Goal: Obtain resource: Download file/media

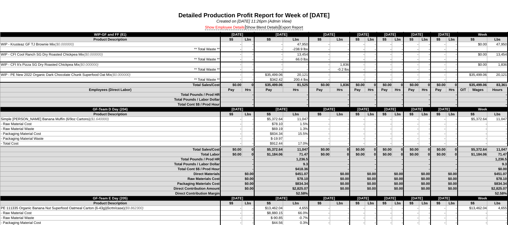
click at [230, 26] on link "Show Employee Details" at bounding box center [225, 28] width 40 height 5
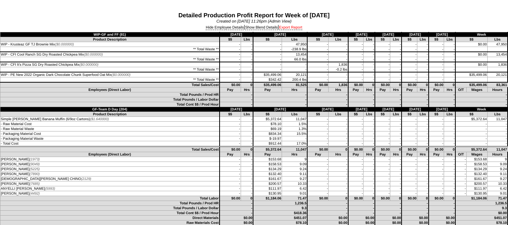
click at [300, 27] on link "Export Report" at bounding box center [290, 28] width 23 height 5
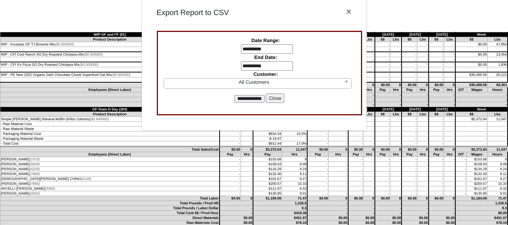
click at [281, 49] on input "**********" at bounding box center [267, 49] width 52 height 10
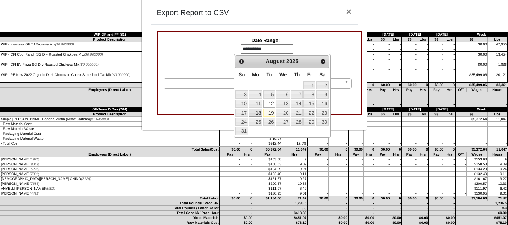
click at [258, 113] on link "18" at bounding box center [256, 113] width 14 height 8
type input "**********"
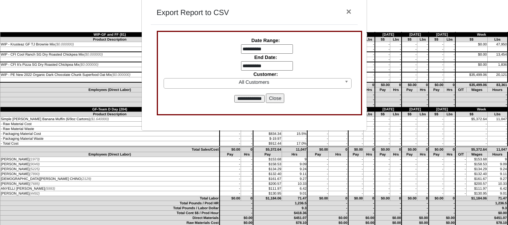
click at [258, 56] on label "End Date:" at bounding box center [266, 57] width 25 height 6
click at [262, 64] on input "**********" at bounding box center [267, 66] width 52 height 10
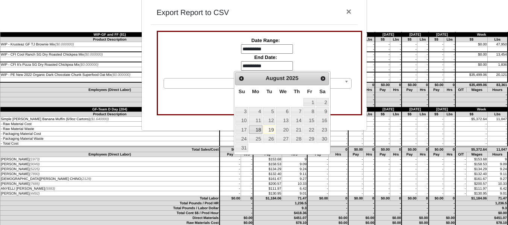
drag, startPoint x: 257, startPoint y: 130, endPoint x: 256, endPoint y: 123, distance: 7.1
click at [257, 130] on link "18" at bounding box center [256, 129] width 14 height 8
type input "**********"
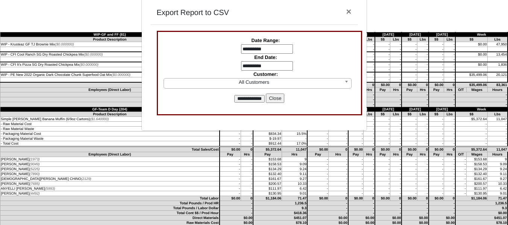
click at [254, 99] on input "**********" at bounding box center [249, 99] width 30 height 8
click at [276, 97] on button "Close" at bounding box center [275, 99] width 18 height 10
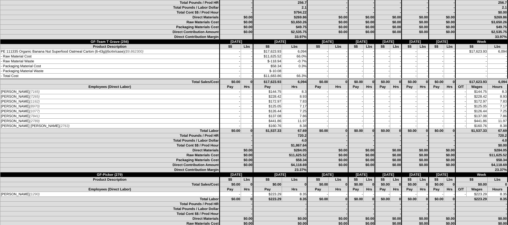
scroll to position [1165, 0]
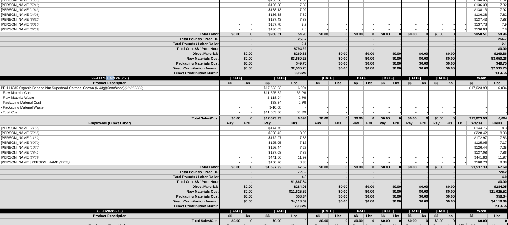
drag, startPoint x: 97, startPoint y: 79, endPoint x: 106, endPoint y: 78, distance: 8.3
click at [106, 78] on td "GF-Team T Grave (256)" at bounding box center [109, 78] width 219 height 5
click at [139, 82] on td "Product Description" at bounding box center [109, 83] width 219 height 5
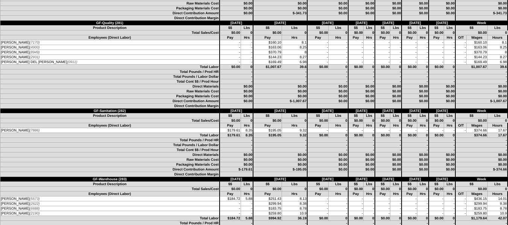
scroll to position [1503, 0]
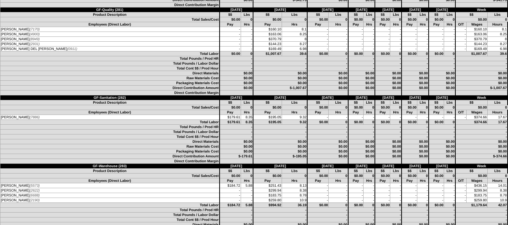
drag, startPoint x: 0, startPoint y: 186, endPoint x: 48, endPoint y: 184, distance: 47.7
click at [48, 184] on td "[PERSON_NAME] (5573)" at bounding box center [109, 185] width 219 height 5
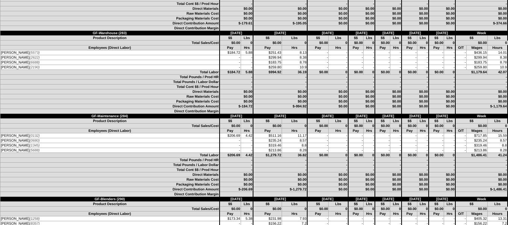
scroll to position [1653, 0]
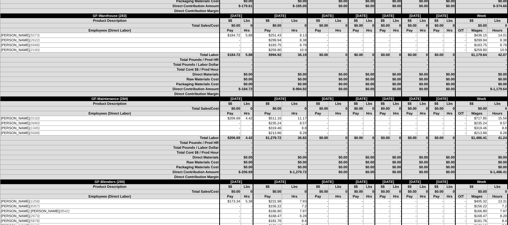
drag, startPoint x: 2, startPoint y: 118, endPoint x: 47, endPoint y: 119, distance: 45.5
click at [47, 119] on td "[PERSON_NAME] (0132)" at bounding box center [109, 118] width 219 height 5
click at [57, 139] on td "Total Labor" at bounding box center [109, 138] width 219 height 5
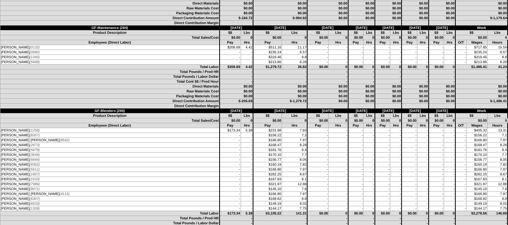
scroll to position [1766, 0]
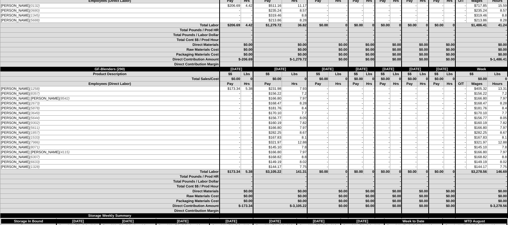
drag, startPoint x: 1, startPoint y: 88, endPoint x: 56, endPoint y: 91, distance: 54.6
click at [54, 90] on td "[PERSON_NAME] (1258)" at bounding box center [109, 88] width 219 height 5
click at [56, 91] on td "[PERSON_NAME] (1258)" at bounding box center [109, 88] width 219 height 5
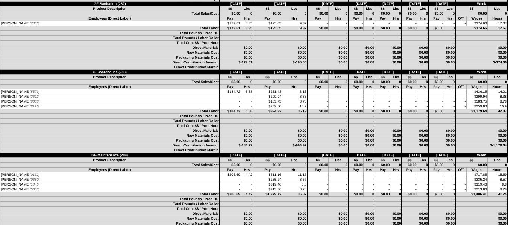
scroll to position [1578, 0]
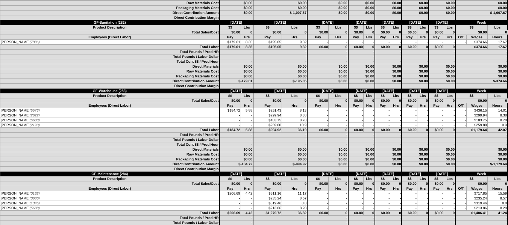
click at [220, 110] on tbody "Employees (Direct Labor) Pay Hrs Pay Hrs Pay Hrs Pay Hrs Pay Hrs Pay Hrs Pay Hr…" at bounding box center [253, 115] width 507 height 24
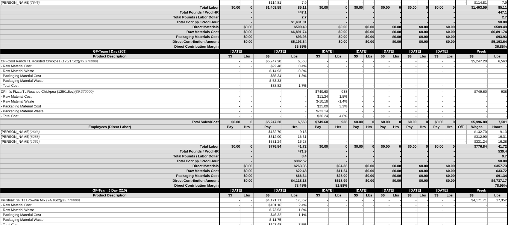
scroll to position [488, 0]
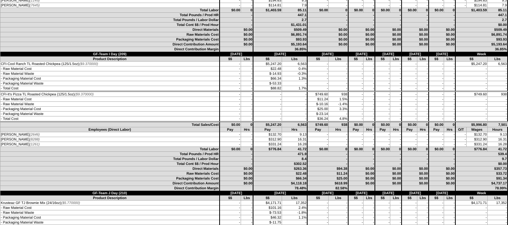
click at [283, 127] on td "Hrs" at bounding box center [295, 129] width 26 height 5
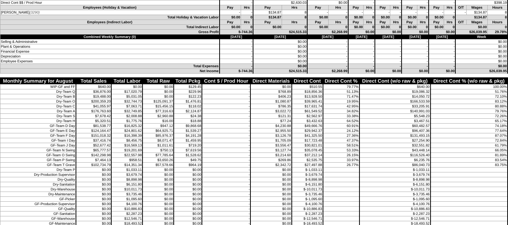
scroll to position [2099, 0]
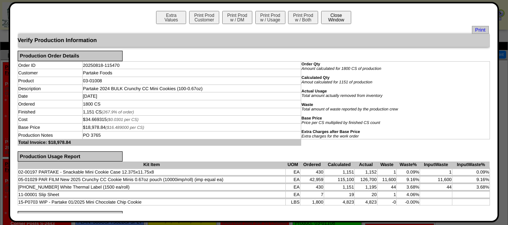
click at [331, 14] on button "Close Window" at bounding box center [336, 17] width 30 height 13
